Goal: Navigation & Orientation: Find specific page/section

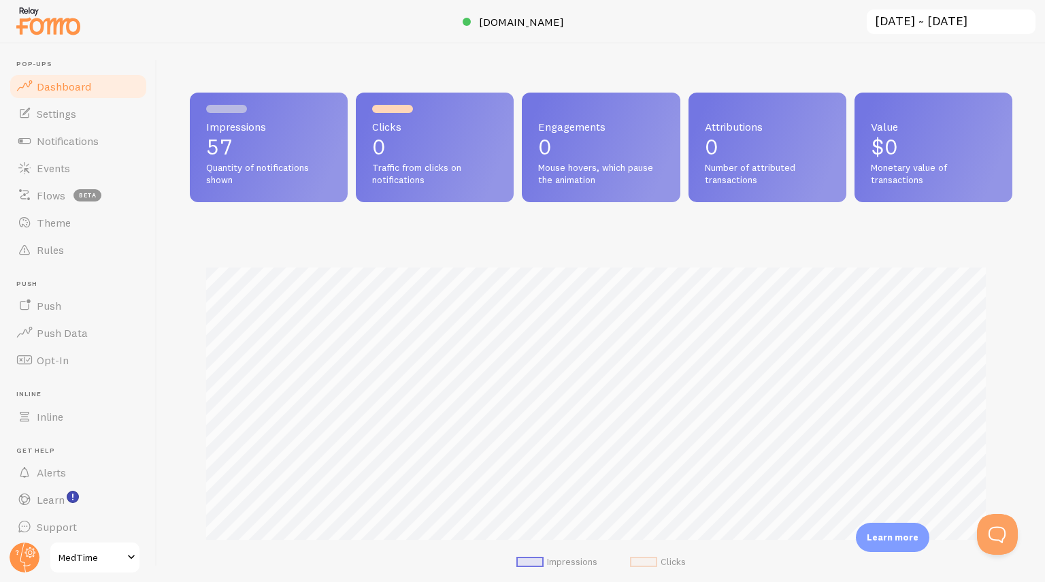
scroll to position [358, 813]
click at [101, 82] on link "Dashboard" at bounding box center [78, 79] width 140 height 27
click at [79, 116] on link "Settings" at bounding box center [78, 106] width 140 height 27
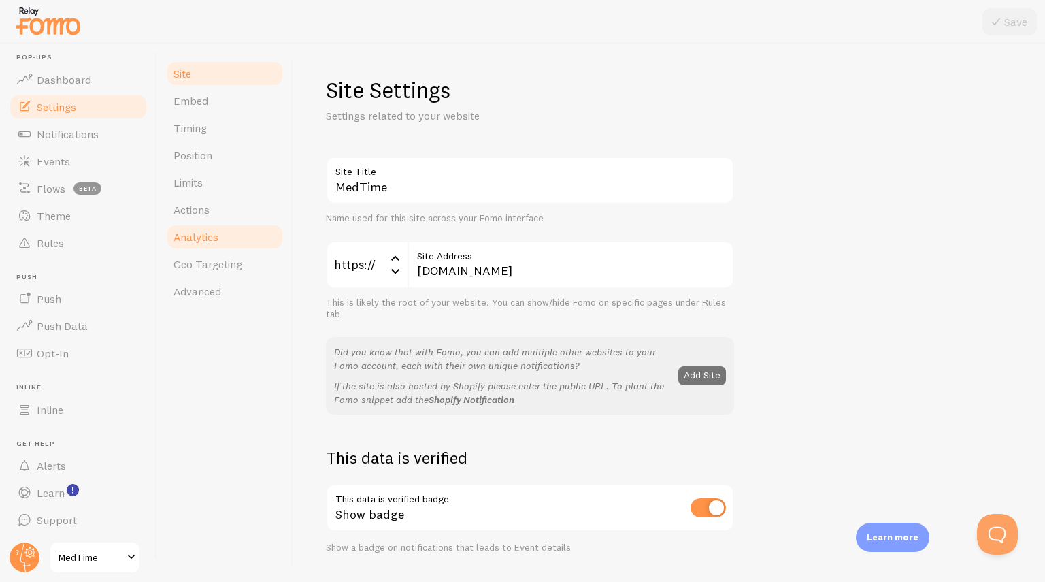
click at [195, 239] on span "Analytics" at bounding box center [196, 237] width 45 height 14
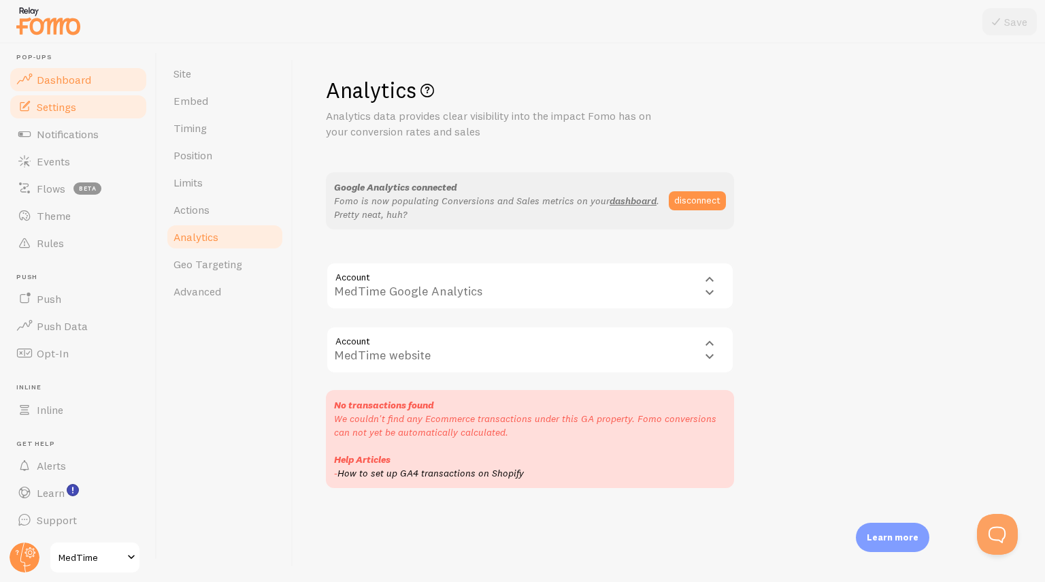
click at [74, 86] on link "Dashboard" at bounding box center [78, 79] width 140 height 27
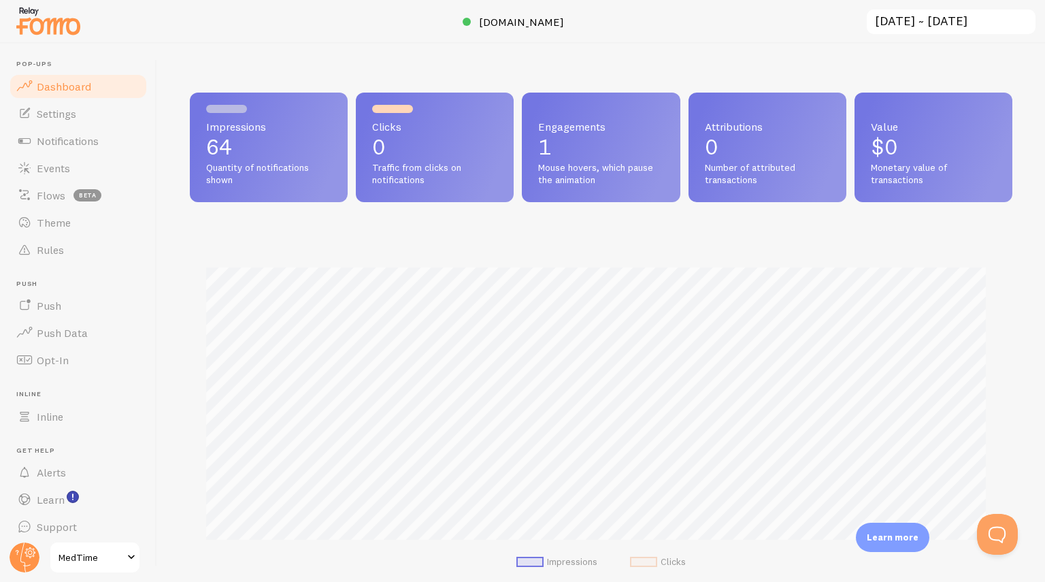
scroll to position [358, 813]
